Goal: Information Seeking & Learning: Learn about a topic

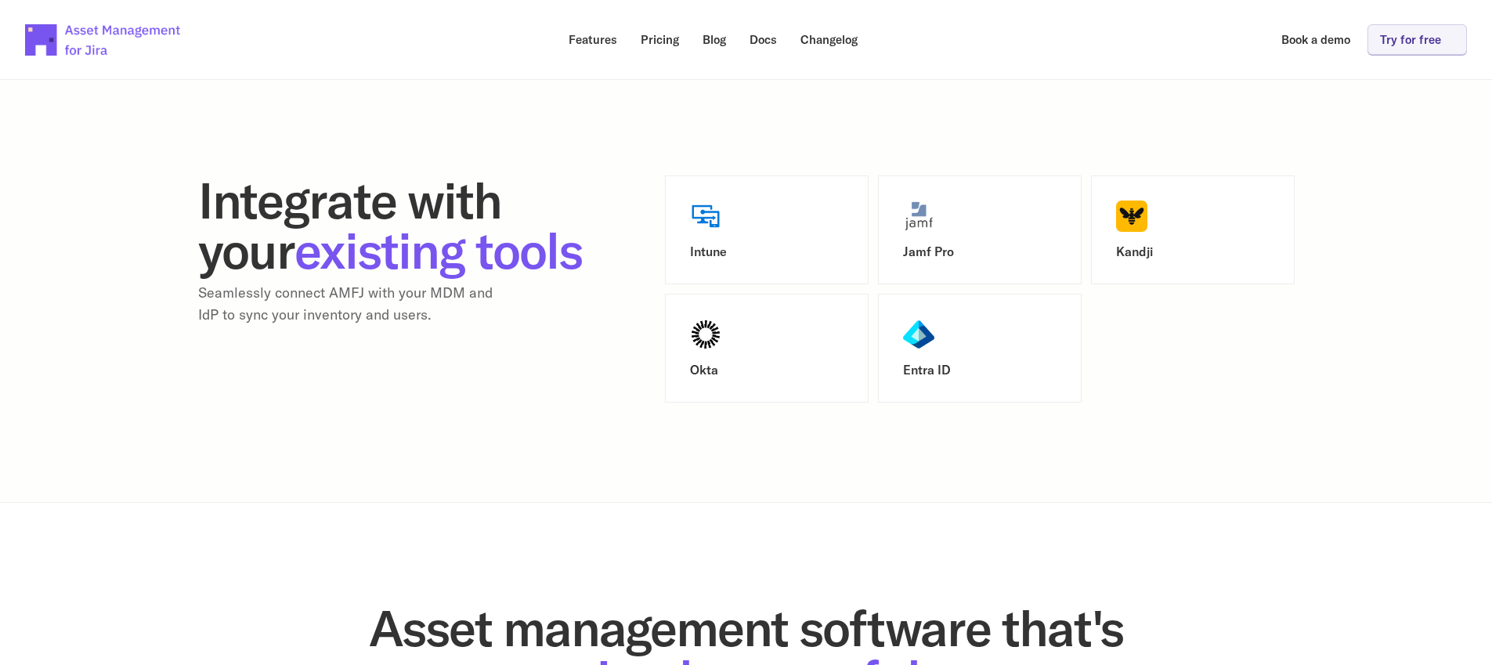
scroll to position [1980, 0]
click at [726, 226] on div "Intune" at bounding box center [767, 229] width 154 height 59
click at [363, 245] on span "existing tools" at bounding box center [439, 249] width 288 height 63
click at [326, 275] on h2 "Integrate with your existing tools" at bounding box center [394, 225] width 392 height 100
click at [282, 327] on p "Seamlessly connect AMFJ with your MDM and IdP to sync your inventory and users." at bounding box center [354, 303] width 313 height 45
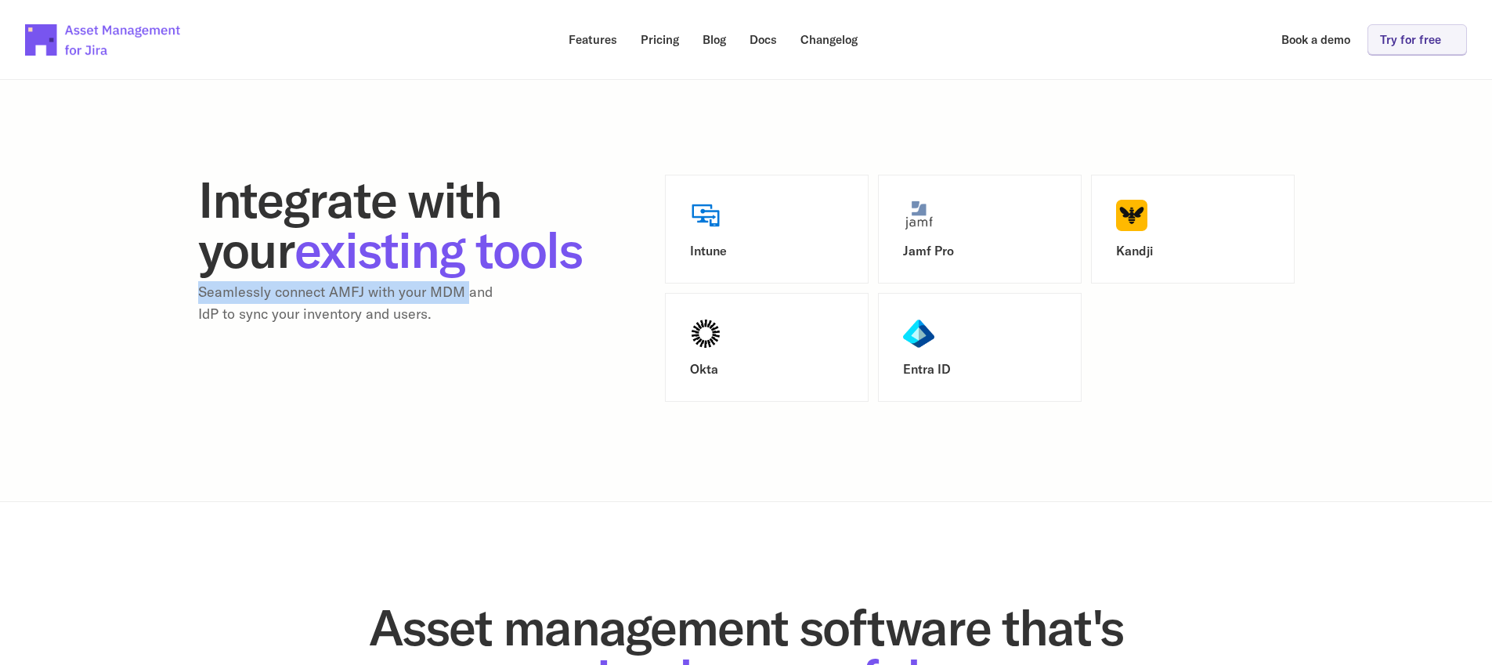
drag, startPoint x: 190, startPoint y: 342, endPoint x: 471, endPoint y: 351, distance: 280.6
click at [471, 351] on section "Integrate with your existing tools Seamlessly connect AMFJ with your MDM and Id…" at bounding box center [746, 288] width 1492 height 428
click at [518, 327] on div "Integrate with your existing tools Seamlessly connect AMFJ with your MDM and Id…" at bounding box center [394, 251] width 392 height 152
drag, startPoint x: 407, startPoint y: 360, endPoint x: 253, endPoint y: 356, distance: 154.4
click at [253, 327] on p "Seamlessly connect AMFJ with your MDM and IdP to sync your inventory and users." at bounding box center [354, 303] width 313 height 45
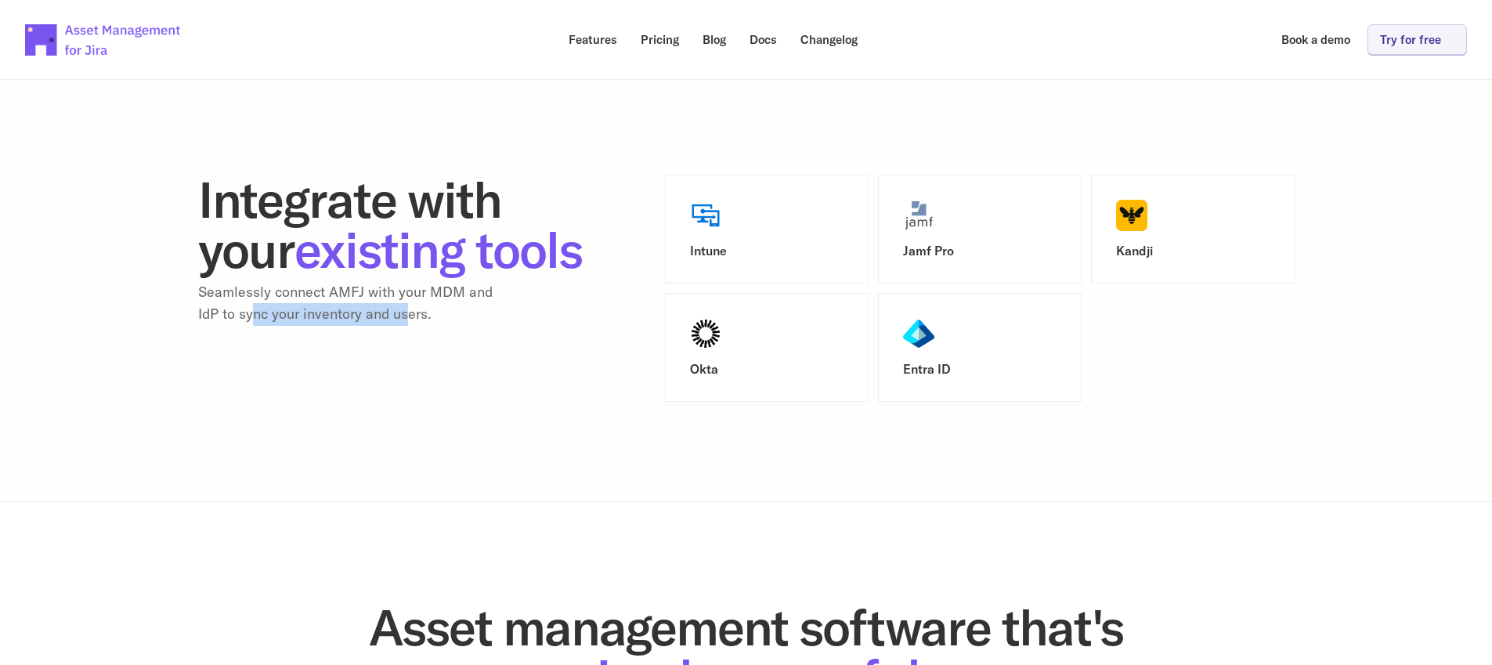
click at [253, 327] on p "Seamlessly connect AMFJ with your MDM and IdP to sync your inventory and users." at bounding box center [354, 303] width 313 height 45
click at [252, 327] on p "Seamlessly connect AMFJ with your MDM and IdP to sync your inventory and users." at bounding box center [354, 303] width 313 height 45
click at [1242, 269] on div "Kandji" at bounding box center [1193, 229] width 204 height 109
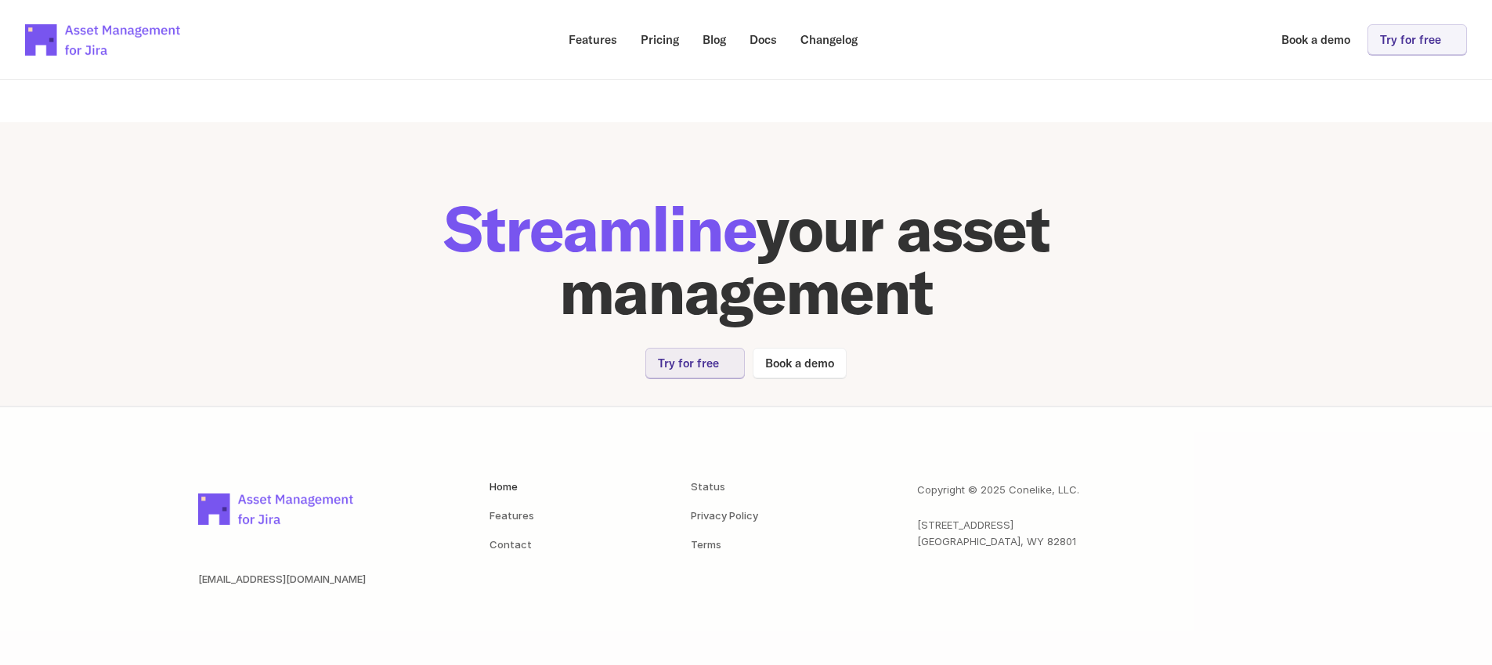
scroll to position [3163, 0]
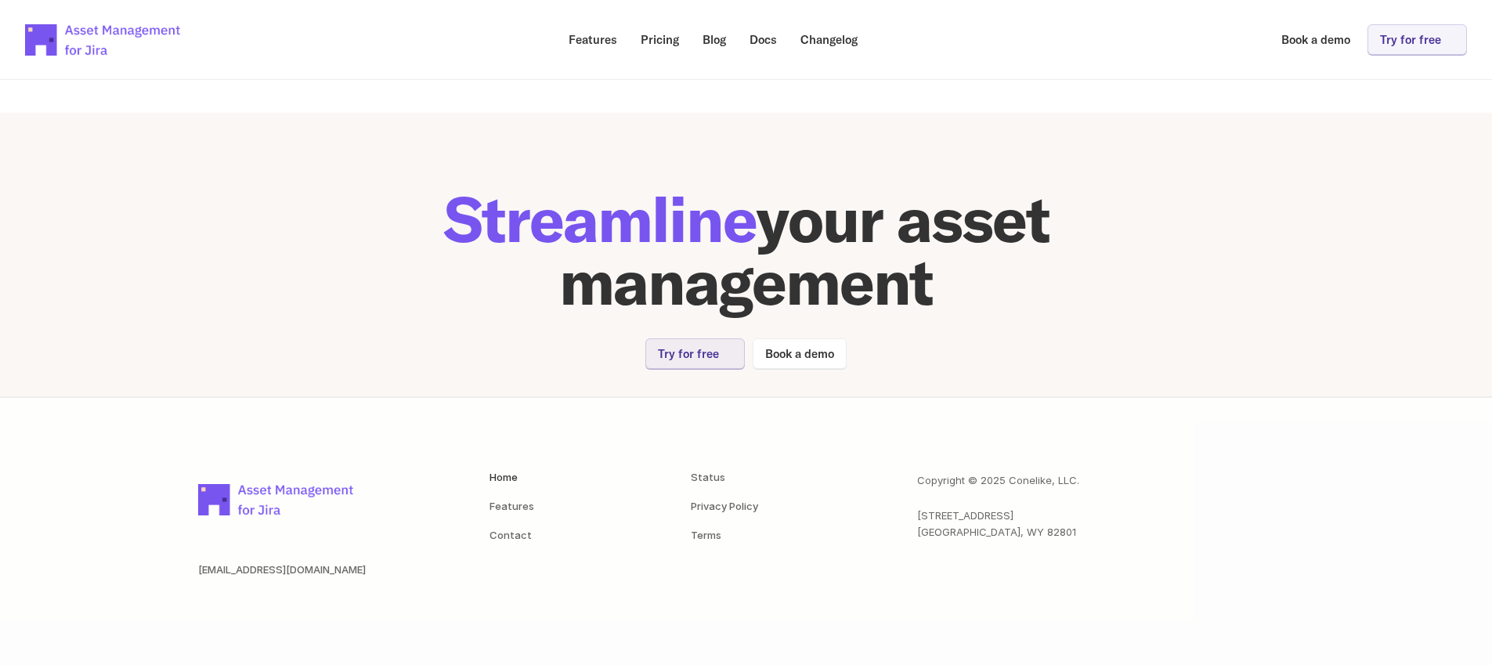
click at [301, 500] on img at bounding box center [276, 499] width 157 height 55
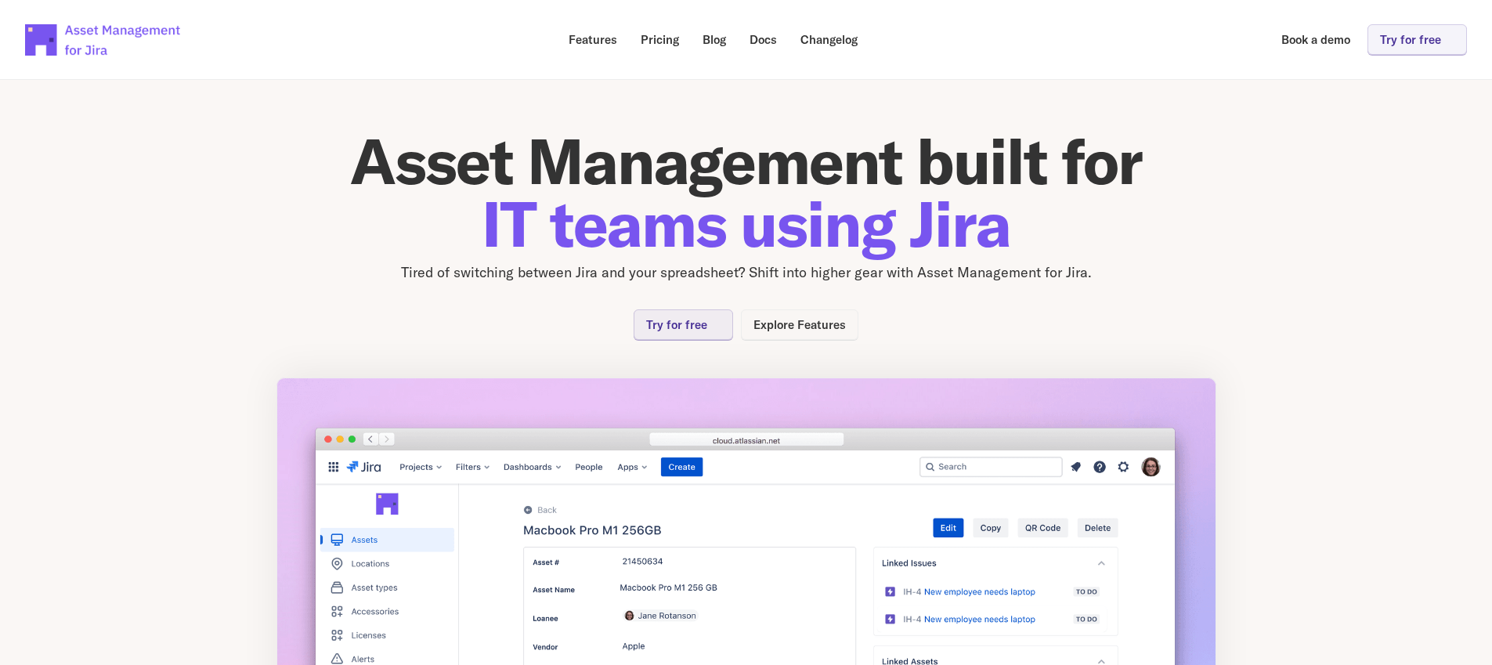
click at [760, 335] on link "Explore Features" at bounding box center [800, 324] width 118 height 31
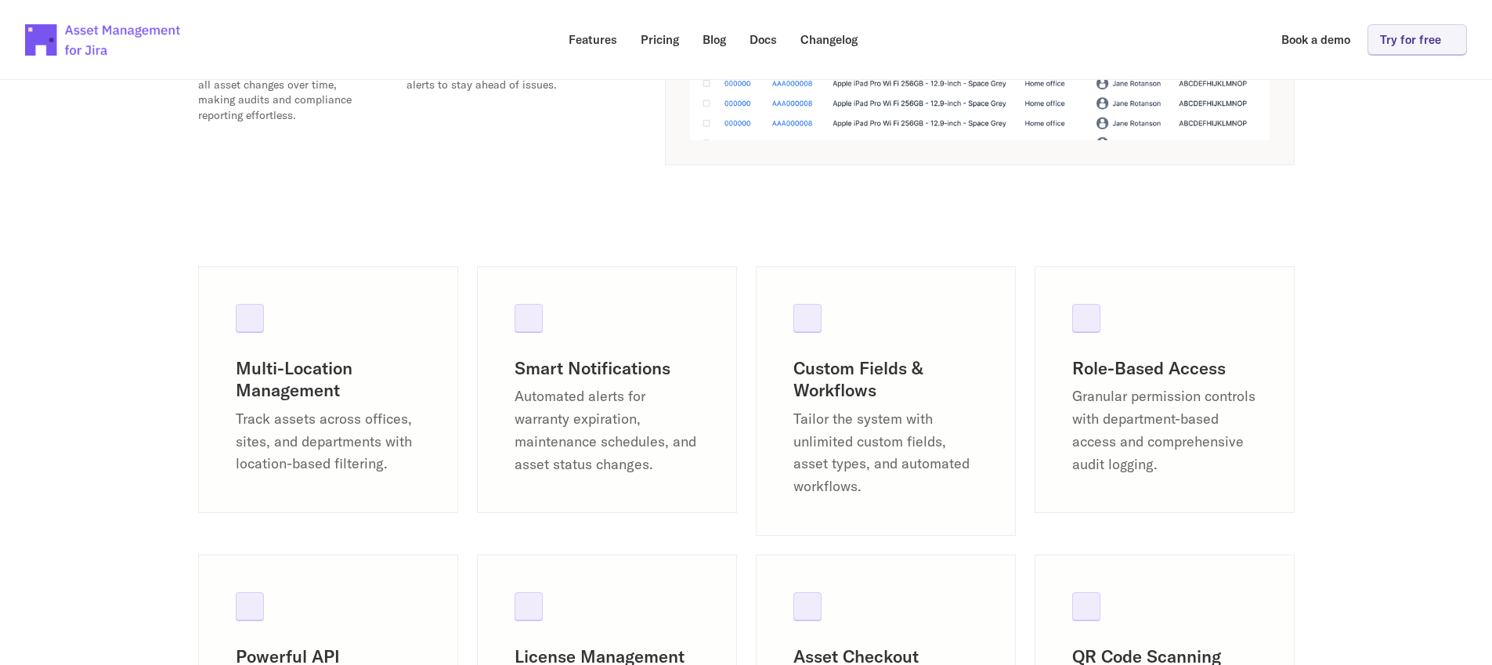
scroll to position [1206, 0]
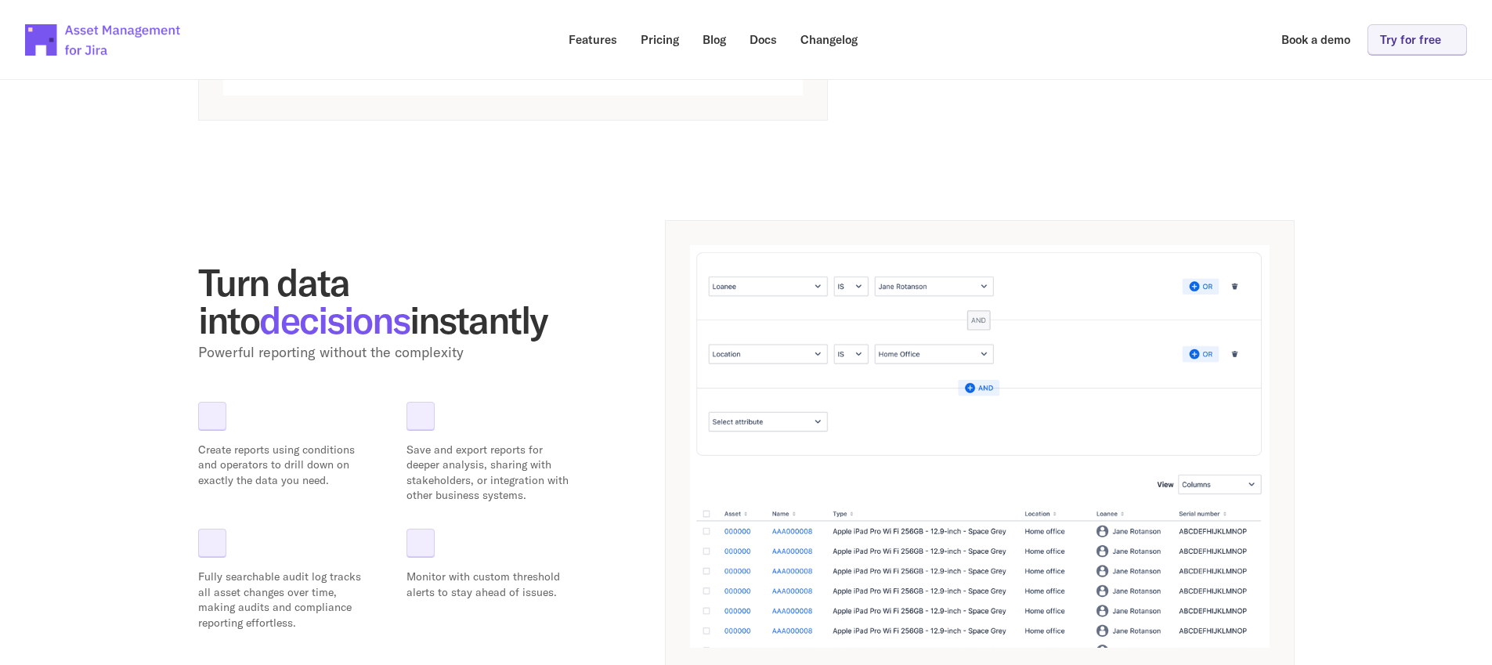
click at [120, 31] on img at bounding box center [103, 40] width 157 height 55
